Goal: Information Seeking & Learning: Understand process/instructions

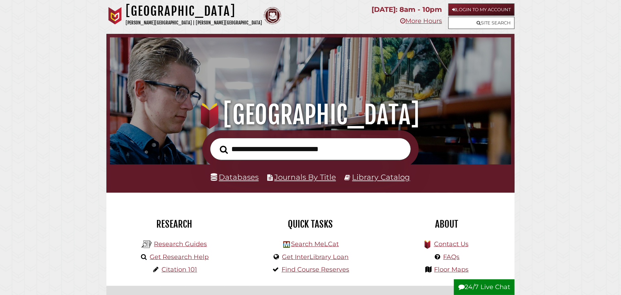
scroll to position [132, 397]
click at [181, 258] on link "Get Research Help" at bounding box center [179, 257] width 59 height 8
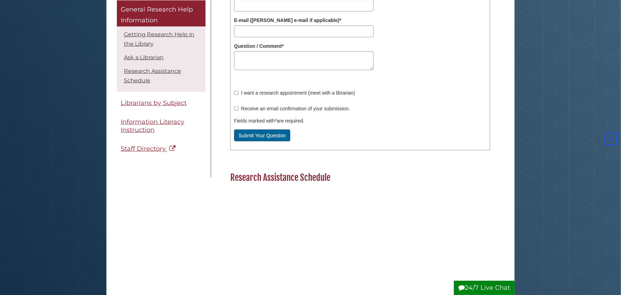
scroll to position [418, 0]
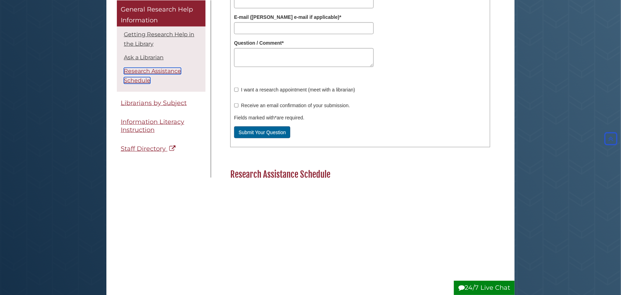
click at [149, 68] on link "Research Assistance Schedule" at bounding box center [152, 75] width 57 height 16
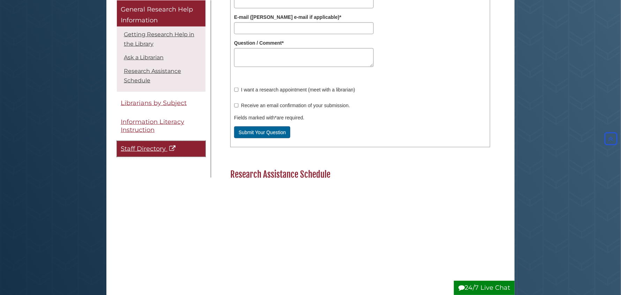
scroll to position [587, 0]
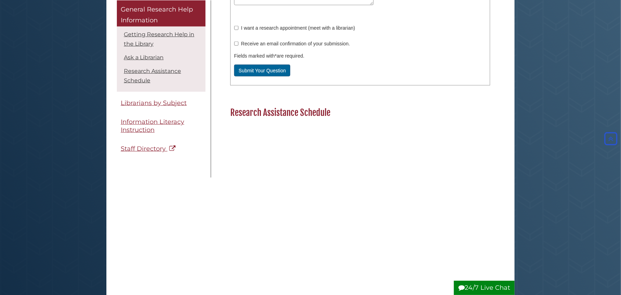
scroll to position [552, 0]
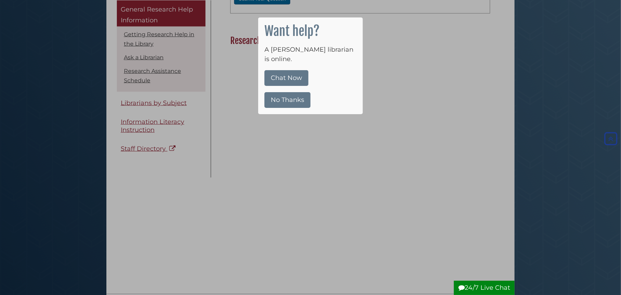
click at [279, 92] on button "No Thanks" at bounding box center [287, 100] width 46 height 16
